Goal: Information Seeking & Learning: Learn about a topic

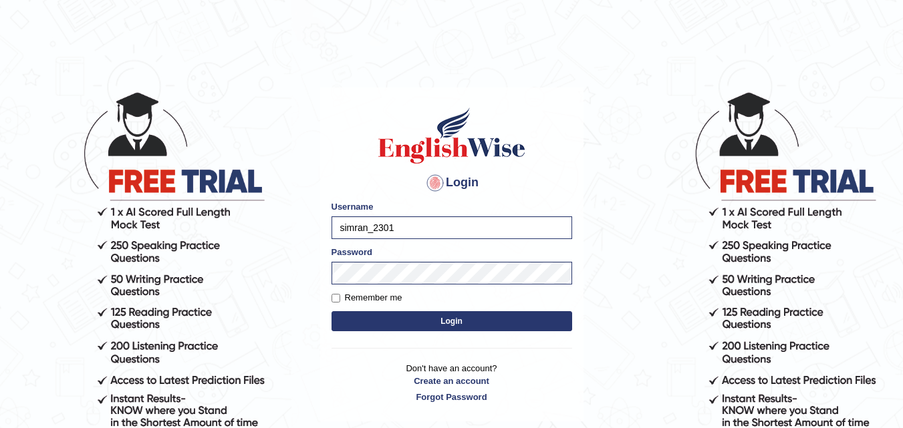
click at [444, 318] on button "Login" at bounding box center [451, 321] width 241 height 20
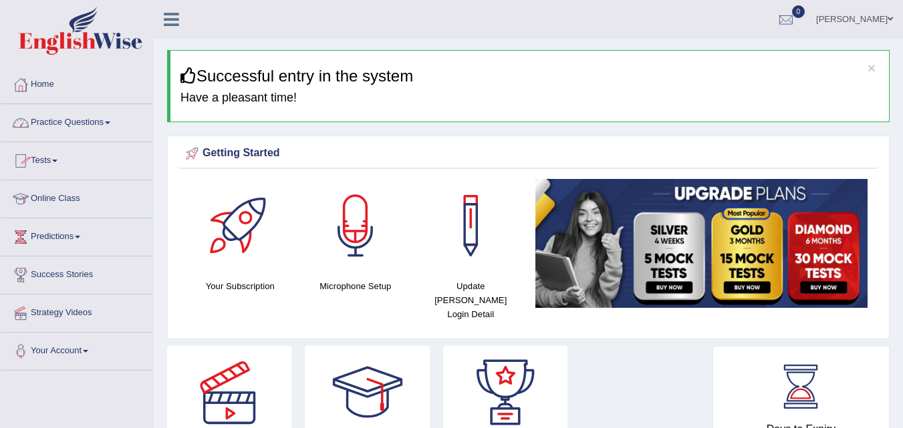
click at [74, 116] on link "Practice Questions" at bounding box center [77, 120] width 152 height 33
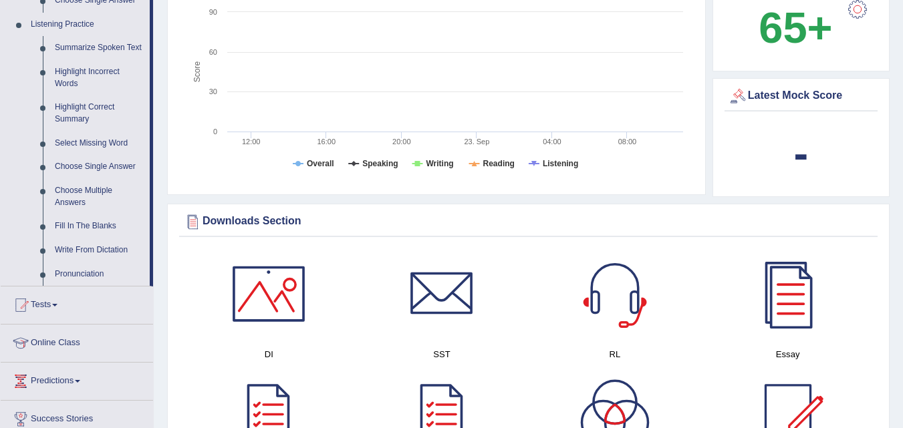
scroll to position [504, 0]
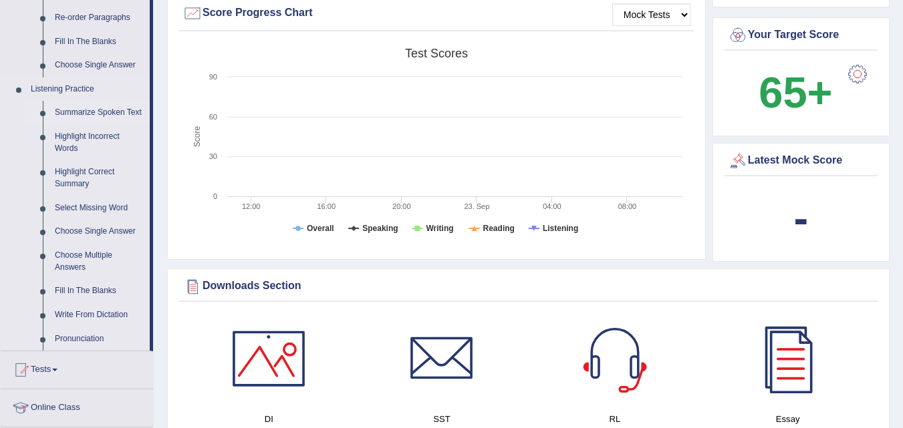
click at [112, 112] on link "Summarize Spoken Text" at bounding box center [99, 113] width 101 height 24
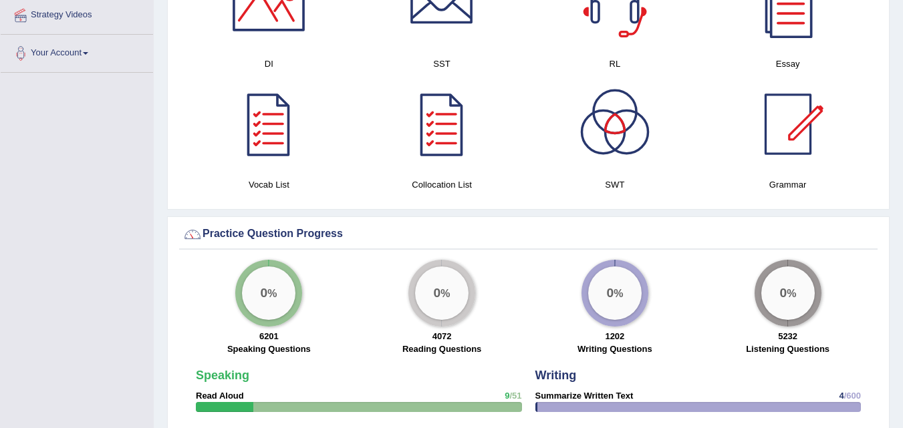
scroll to position [981, 0]
